Goal: Find specific page/section: Find specific page/section

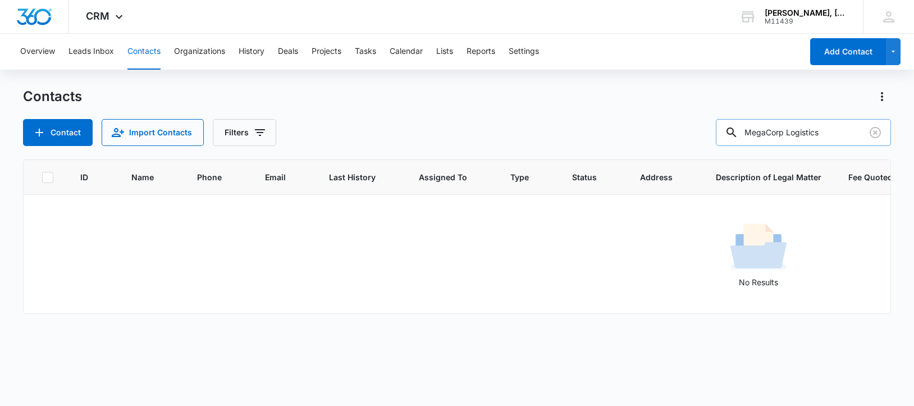
drag, startPoint x: 756, startPoint y: 132, endPoint x: 843, endPoint y: 138, distance: 87.2
click at [855, 132] on input "MegaCorp Logistics" at bounding box center [802, 132] width 175 height 27
paste input "[PERSON_NAME] Home Builder"
type input "[PERSON_NAME] Home Builders"
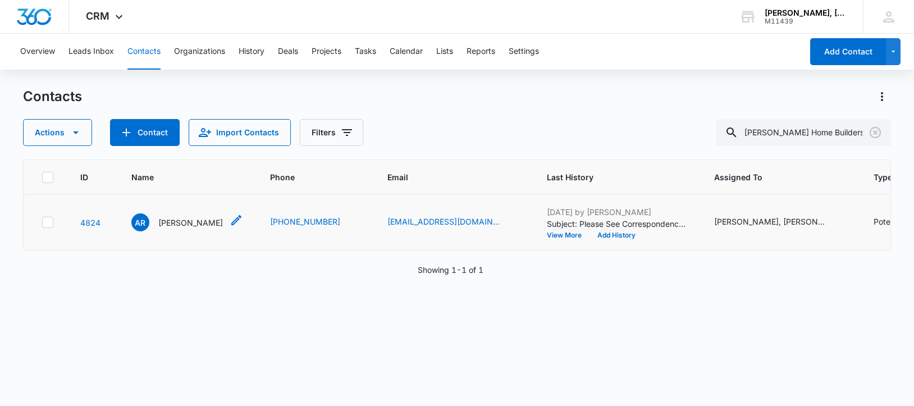
click at [197, 228] on p "[PERSON_NAME]" at bounding box center [190, 223] width 65 height 12
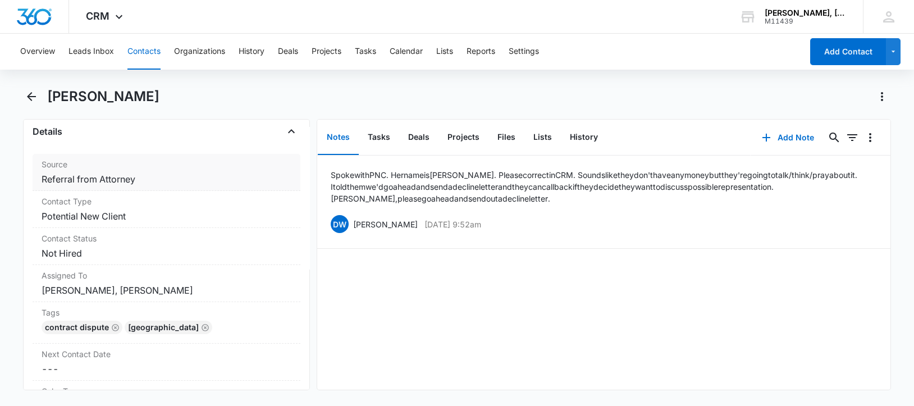
scroll to position [350, 0]
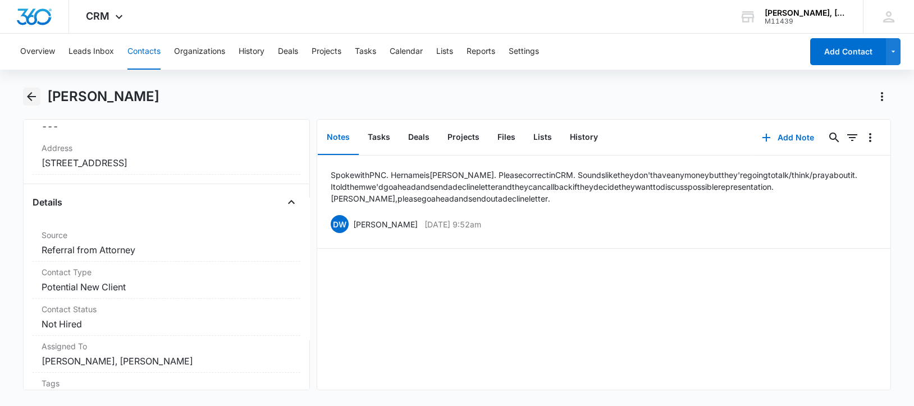
click at [31, 92] on icon "Back" at bounding box center [31, 96] width 13 height 13
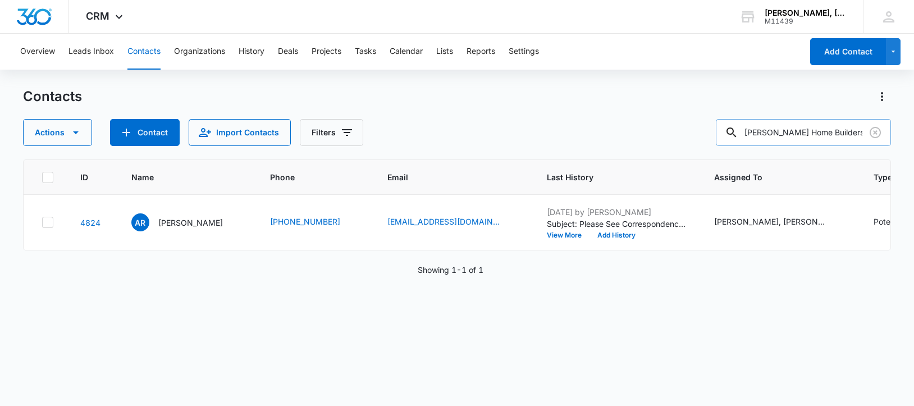
drag, startPoint x: 756, startPoint y: 129, endPoint x: 851, endPoint y: 141, distance: 95.6
click at [851, 141] on input "[PERSON_NAME] Home Builders" at bounding box center [802, 132] width 175 height 27
paste input "Heartwood Home"
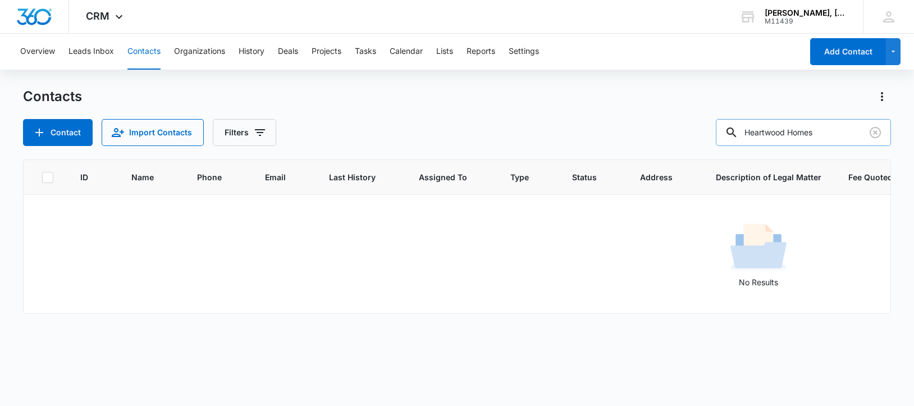
drag, startPoint x: 756, startPoint y: 134, endPoint x: 851, endPoint y: 129, distance: 95.0
click at [851, 129] on input "Heartwood Homes" at bounding box center [802, 132] width 175 height 27
paste input "[PERSON_NAME] Heating & Air"
drag, startPoint x: 755, startPoint y: 132, endPoint x: 850, endPoint y: 131, distance: 94.3
click at [850, 131] on input "[PERSON_NAME] Heating & Air" at bounding box center [802, 132] width 175 height 27
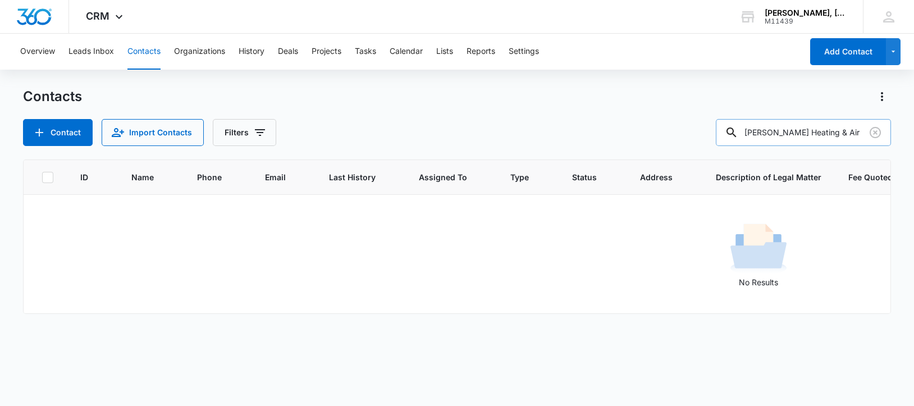
paste input "Grace Roofing Company"
drag, startPoint x: 757, startPoint y: 132, endPoint x: 856, endPoint y: 131, distance: 99.3
click at [856, 131] on input "Grace Roofing Company" at bounding box center [802, 132] width 175 height 27
paste input "[PERSON_NAME]"
drag, startPoint x: 819, startPoint y: 132, endPoint x: 750, endPoint y: 130, distance: 69.0
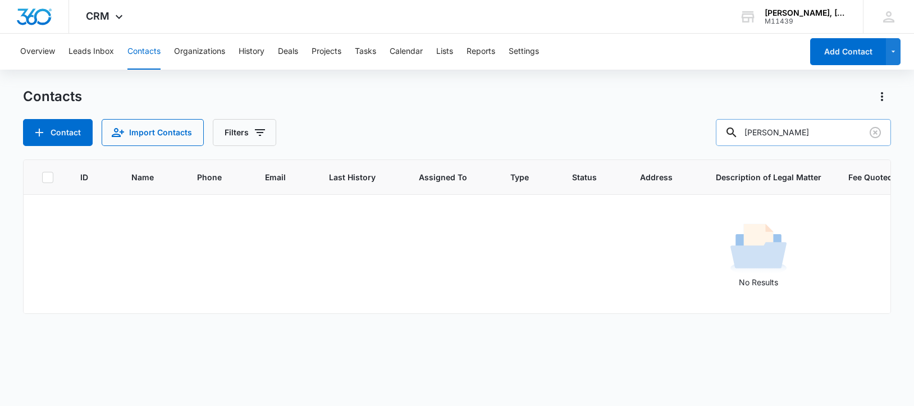
click at [750, 130] on div "[PERSON_NAME]" at bounding box center [802, 132] width 175 height 27
paste input "[PERSON_NAME]"
click at [740, 131] on div at bounding box center [731, 132] width 18 height 27
drag, startPoint x: 757, startPoint y: 132, endPoint x: 884, endPoint y: 138, distance: 127.5
click at [884, 138] on input "[PERSON_NAME]" at bounding box center [802, 132] width 175 height 27
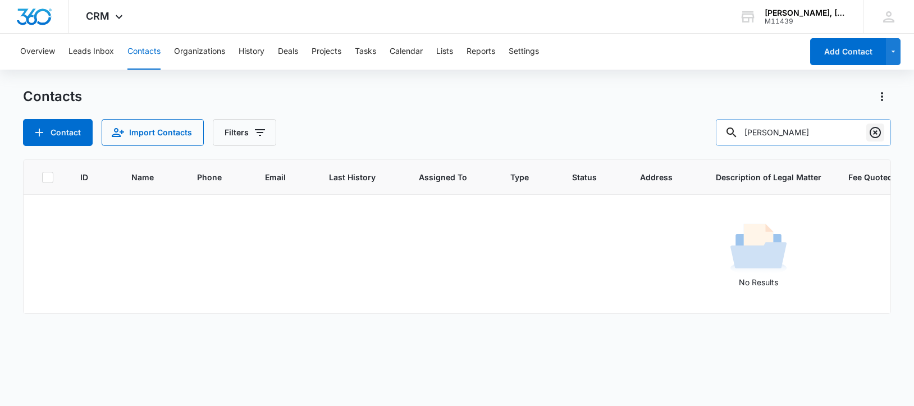
paste input "[PERSON_NAME]"
type input "[PERSON_NAME]"
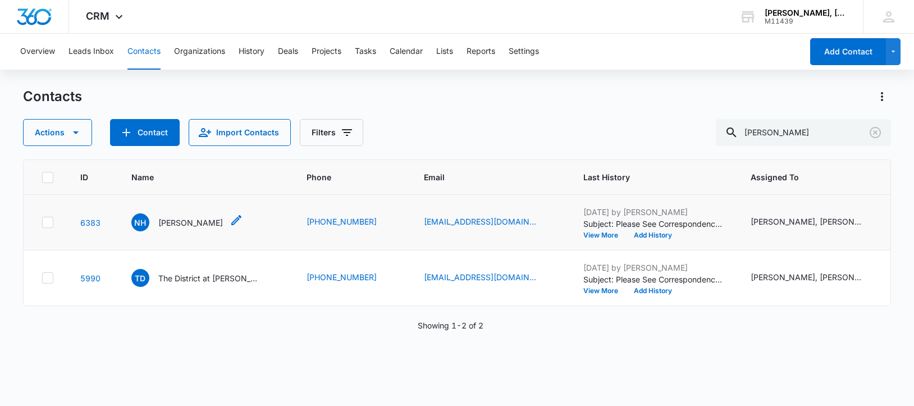
click at [190, 228] on p "[PERSON_NAME]" at bounding box center [190, 223] width 65 height 12
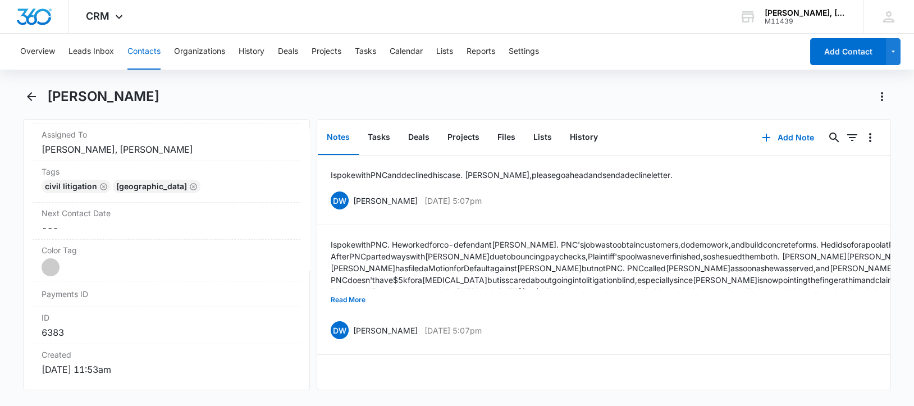
scroll to position [631, 0]
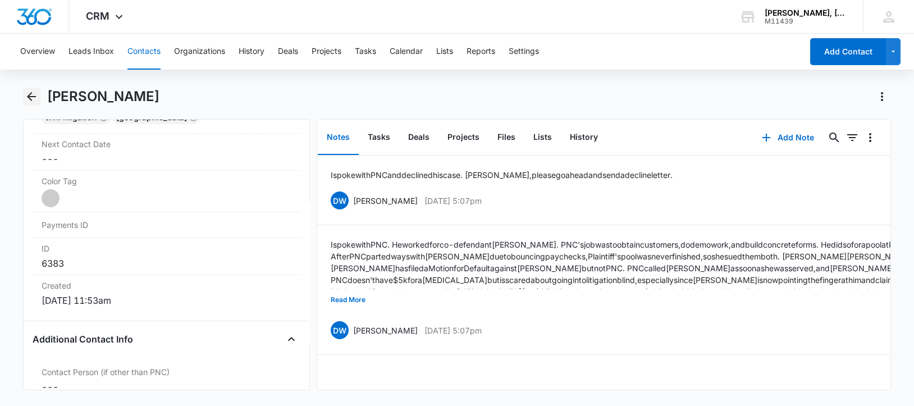
click at [32, 94] on icon "Back" at bounding box center [31, 96] width 13 height 13
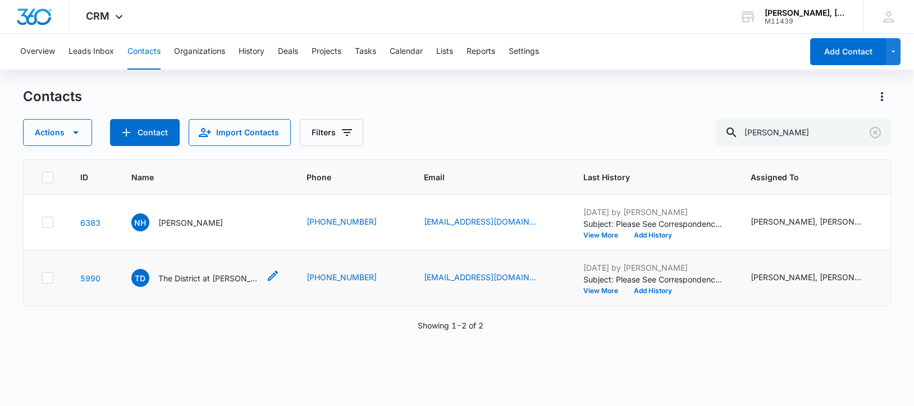
click at [217, 284] on p "The District at [PERSON_NAME][GEOGRAPHIC_DATA]" at bounding box center [208, 278] width 101 height 12
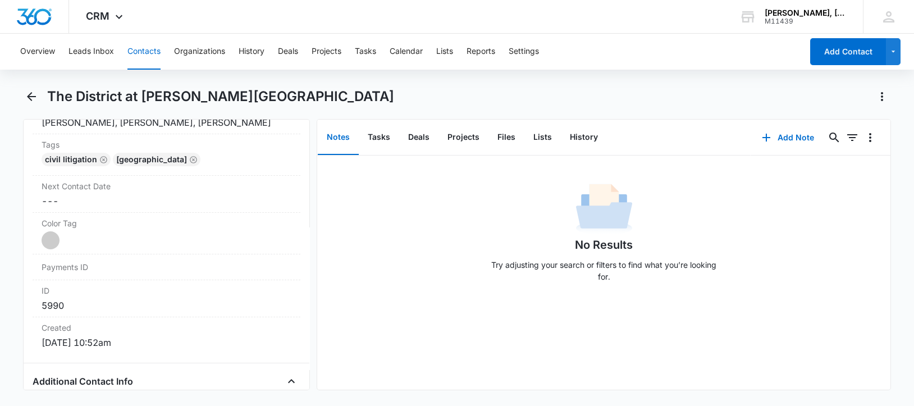
scroll to position [586, 0]
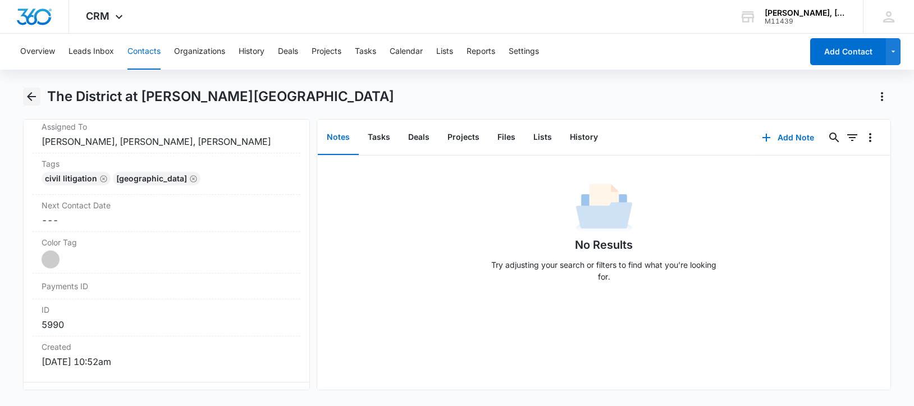
click at [30, 95] on icon "Back" at bounding box center [31, 96] width 13 height 13
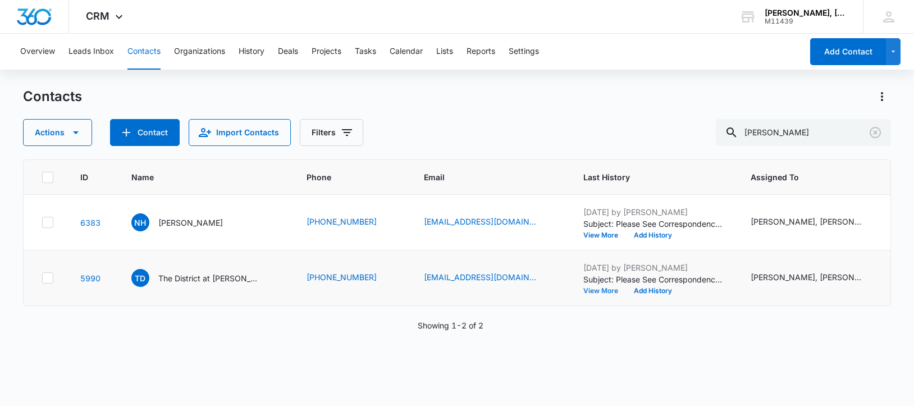
click at [597, 294] on button "View More" at bounding box center [604, 290] width 43 height 7
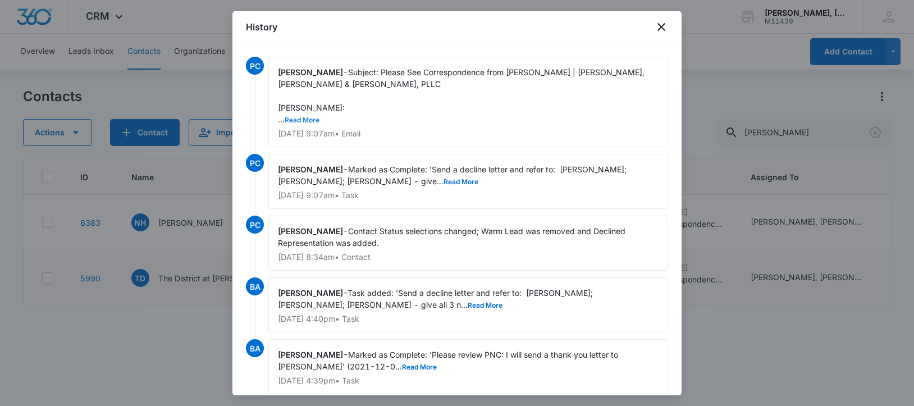
click at [302, 117] on button "Read More" at bounding box center [302, 120] width 35 height 7
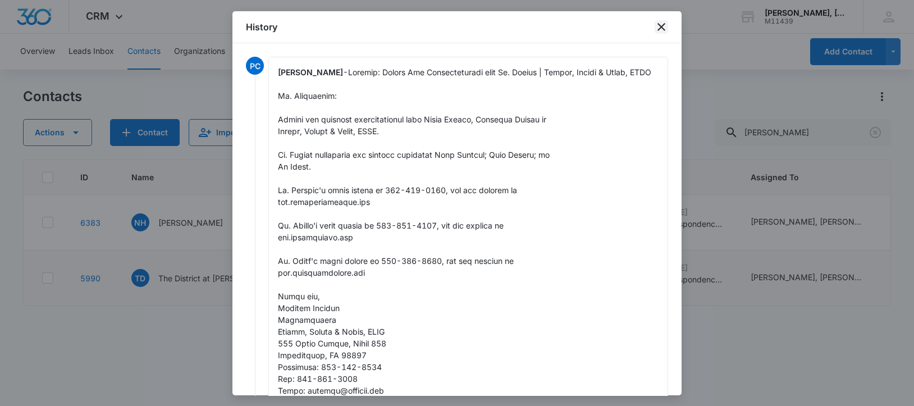
click at [660, 21] on icon "close" at bounding box center [660, 26] width 13 height 13
